Goal: Task Accomplishment & Management: Complete application form

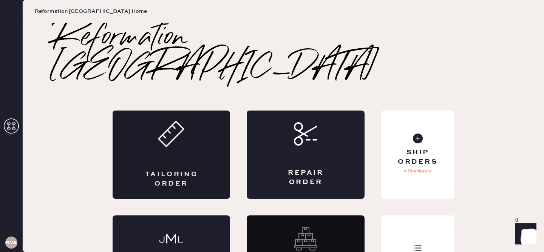
click at [193, 125] on div "Tailoring Order" at bounding box center [172, 155] width 118 height 88
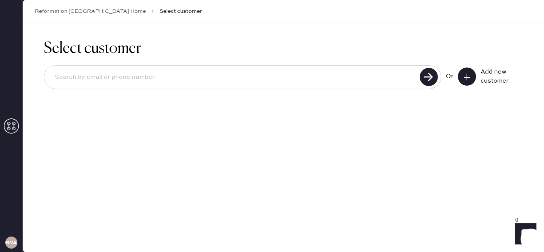
click at [135, 83] on input at bounding box center [233, 77] width 369 height 17
type input "v"
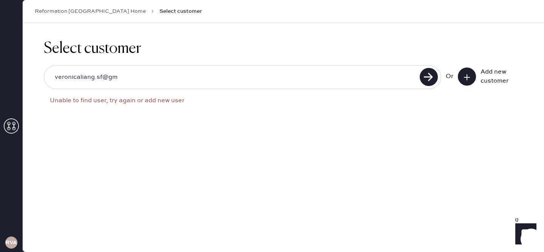
click at [142, 87] on div "veronicaliang.sf@gm" at bounding box center [242, 77] width 397 height 24
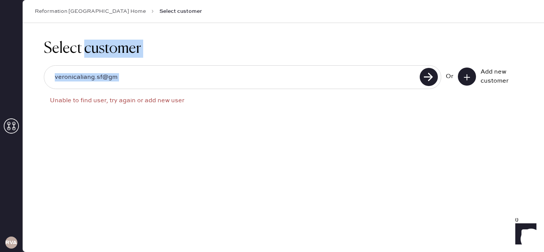
click at [142, 87] on div "veronicaliang.sf@gm" at bounding box center [242, 77] width 397 height 24
click at [142, 86] on div "veronicaliang.sf@gm" at bounding box center [242, 77] width 397 height 24
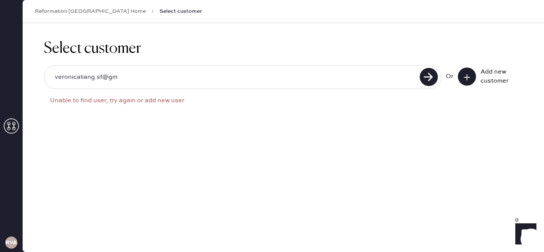
click at [99, 77] on input "veronicaliang.sf@gm" at bounding box center [233, 77] width 369 height 17
click at [99, 76] on input "veronicaliang.sf@gm" at bounding box center [233, 77] width 369 height 17
click at [102, 76] on input "veronicaliang.sf@gm" at bounding box center [233, 77] width 369 height 17
click at [170, 80] on input "veronicaliang.NY@gm" at bounding box center [233, 77] width 369 height 17
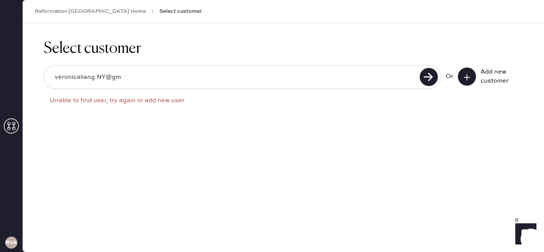
click at [170, 80] on input "veronicaliang.NY@gm" at bounding box center [233, 77] width 369 height 17
type input "4156760092"
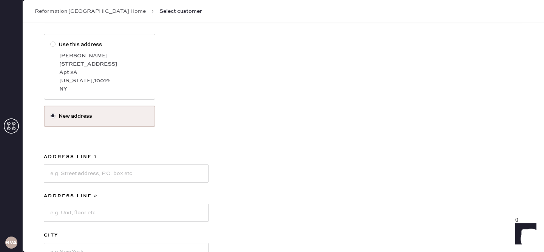
scroll to position [147, 0]
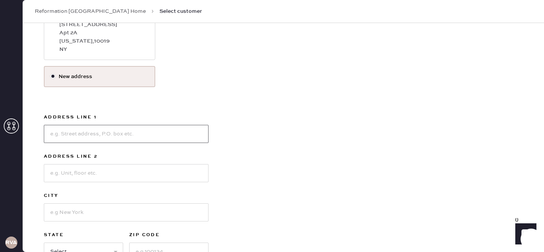
click at [122, 128] on input at bounding box center [126, 134] width 165 height 18
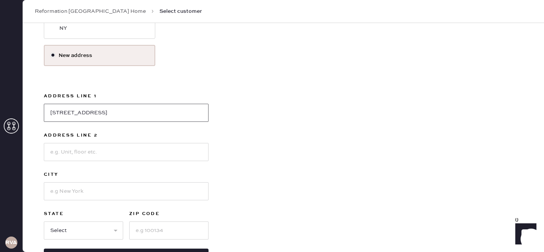
type input "[STREET_ADDRESS]"
click at [99, 192] on input at bounding box center [126, 191] width 165 height 18
type input "[GEOGRAPHIC_DATA]"
select select "CA"
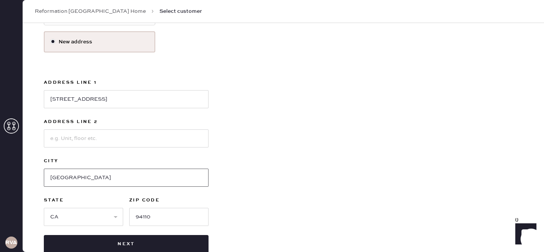
scroll to position [194, 0]
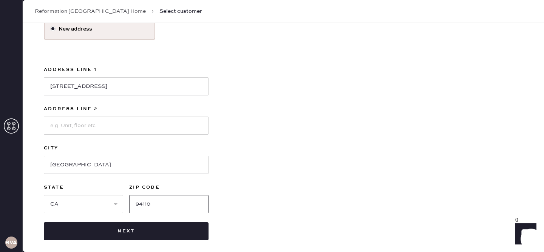
click at [153, 205] on input "94110" at bounding box center [168, 204] width 79 height 18
click at [153, 206] on input "94110" at bounding box center [168, 204] width 79 height 18
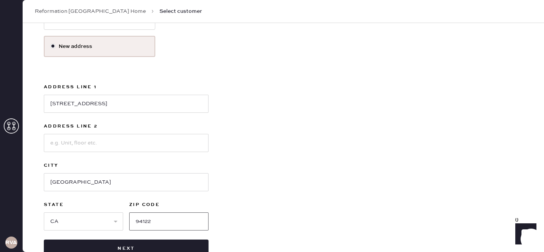
scroll to position [199, 0]
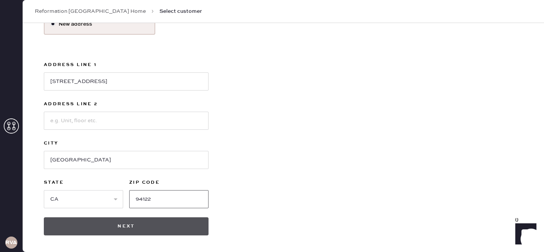
type input "94122"
click at [126, 230] on button "Next" at bounding box center [126, 226] width 165 height 18
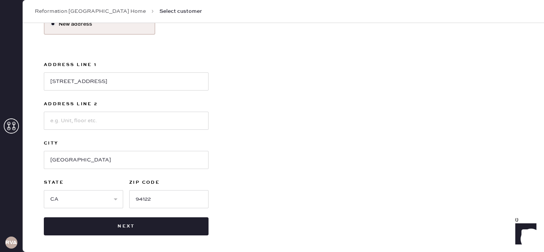
scroll to position [191, 0]
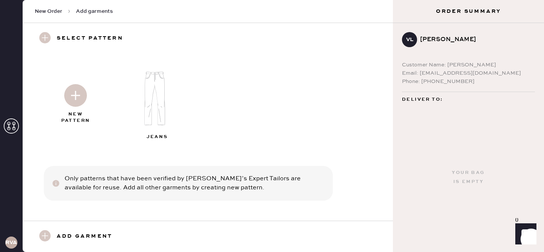
click at [71, 96] on img at bounding box center [75, 95] width 23 height 23
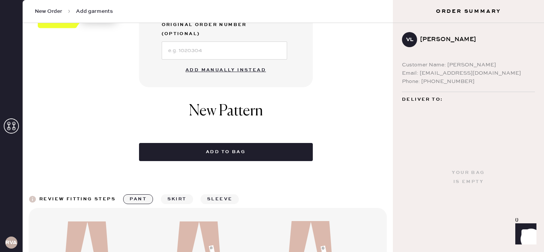
scroll to position [305, 0]
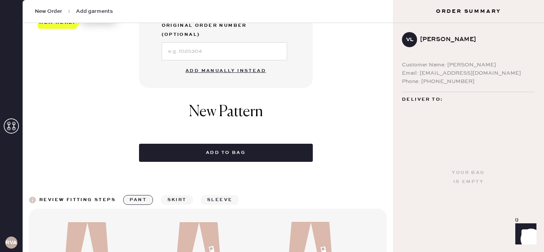
click at [200, 63] on button "Add manually instead" at bounding box center [225, 70] width 89 height 15
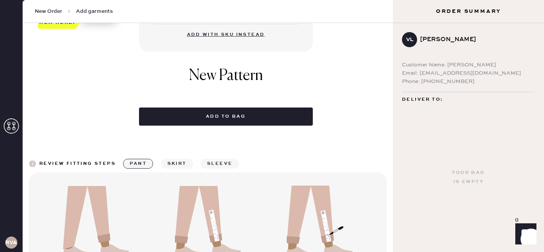
scroll to position [0, 0]
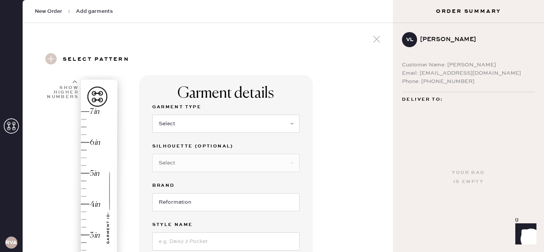
click at [168, 113] on div "Select Basic Skirt Jeans Leggings Pants Shorts Basic Sleeved Dress Basic Sleeve…" at bounding box center [225, 123] width 147 height 20
click at [168, 117] on select "Select Basic Skirt Jeans Leggings Pants Shorts Basic Sleeved Dress Basic Sleeve…" at bounding box center [225, 124] width 147 height 18
select select "2"
click at [190, 163] on select "Select Shorts Cropped Flare Boot Cut Straight Skinny Other" at bounding box center [225, 163] width 147 height 18
select select "7"
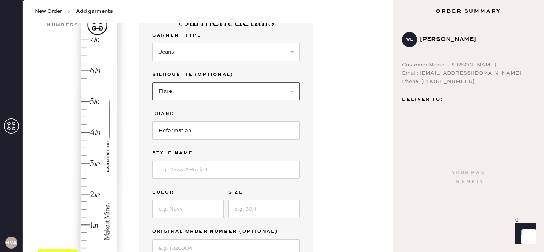
scroll to position [71, 0]
click at [177, 171] on input at bounding box center [225, 170] width 147 height 18
type input "[PERSON_NAME] Rise Slouchy Wide Leg Jeans"
click at [182, 208] on input at bounding box center [187, 209] width 71 height 18
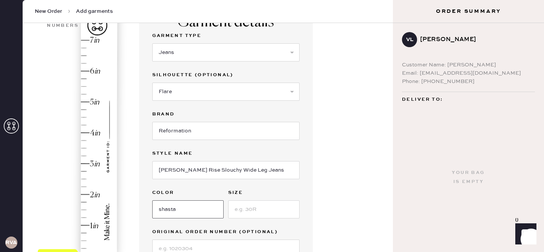
type input "shasta"
click at [250, 215] on input at bounding box center [263, 209] width 71 height 18
type input "29"
click at [86, 99] on div "Hem here!" at bounding box center [78, 148] width 80 height 223
type input "5"
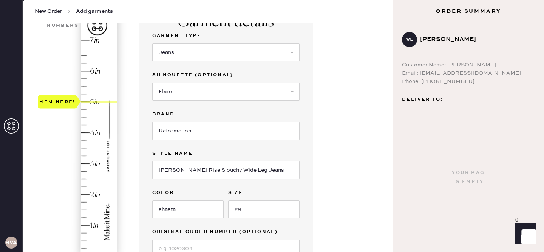
click at [87, 102] on div "Hem here!" at bounding box center [78, 148] width 80 height 223
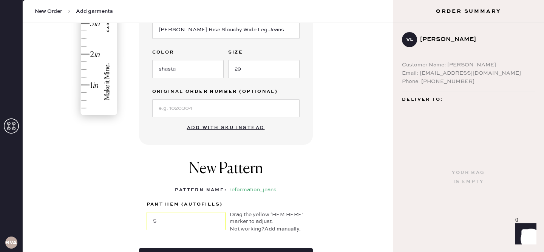
scroll to position [271, 0]
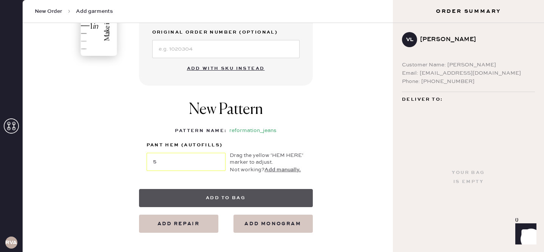
click at [212, 199] on button "Add to bag" at bounding box center [226, 198] width 174 height 18
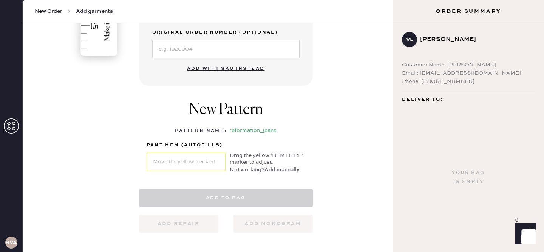
select select "2"
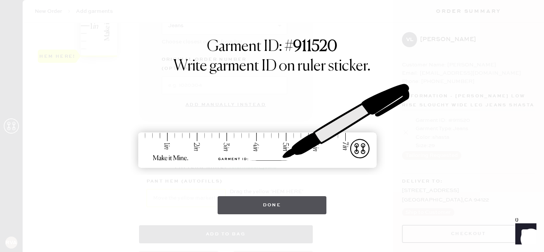
click at [234, 204] on button "Done" at bounding box center [271, 205] width 109 height 18
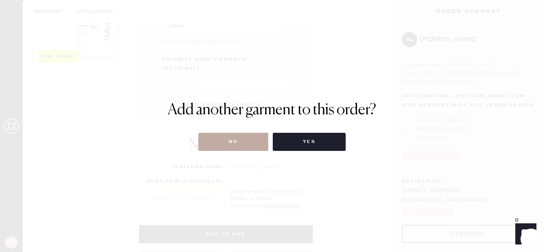
click at [233, 148] on button "No" at bounding box center [233, 142] width 70 height 18
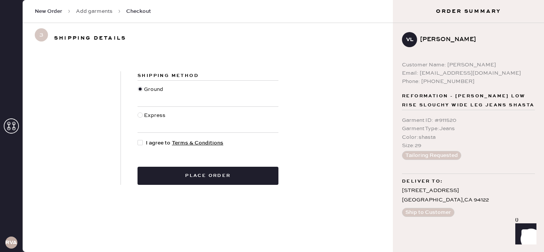
click at [142, 142] on div at bounding box center [141, 143] width 8 height 8
click at [138, 139] on input "I agree to Terms & Conditions" at bounding box center [137, 139] width 0 height 0
checkbox input "true"
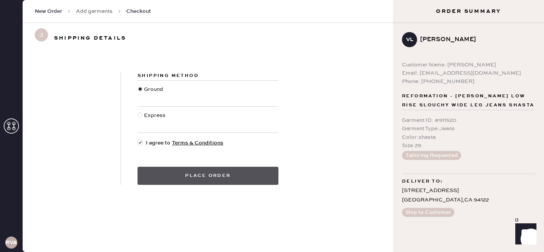
click at [163, 170] on button "Place order" at bounding box center [207, 176] width 141 height 18
